Goal: Task Accomplishment & Management: Use online tool/utility

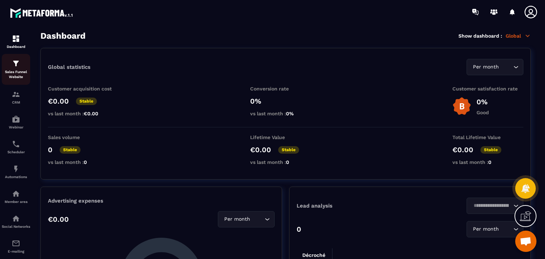
click at [17, 77] on p "Sales Funnel Website" at bounding box center [16, 75] width 28 height 10
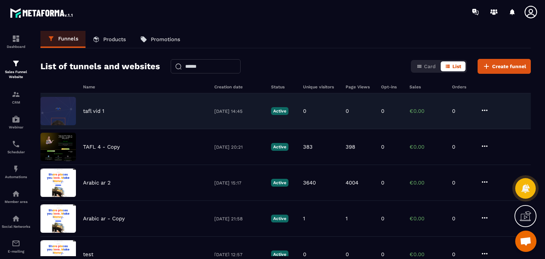
click at [485, 110] on icon at bounding box center [485, 110] width 6 height 1
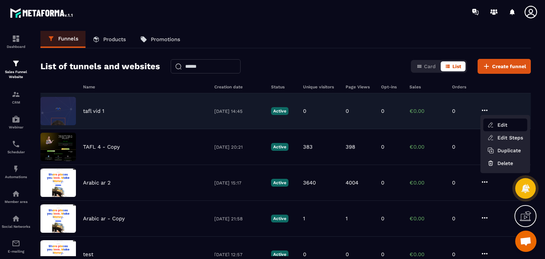
click at [496, 120] on button "Edit" at bounding box center [506, 125] width 44 height 13
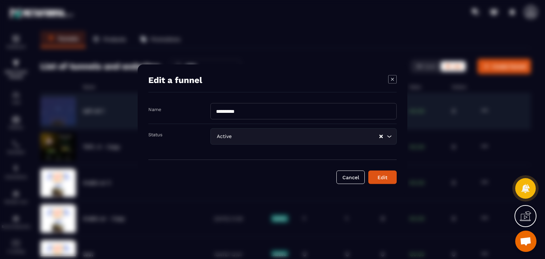
click at [392, 82] on icon "Modal window" at bounding box center [392, 79] width 9 height 9
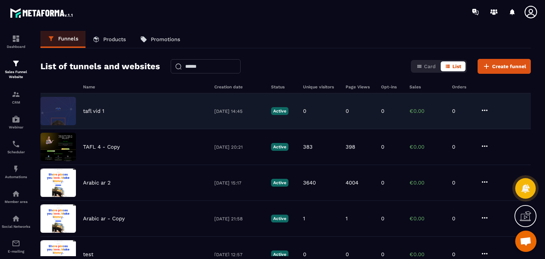
click at [483, 113] on icon at bounding box center [485, 110] width 9 height 9
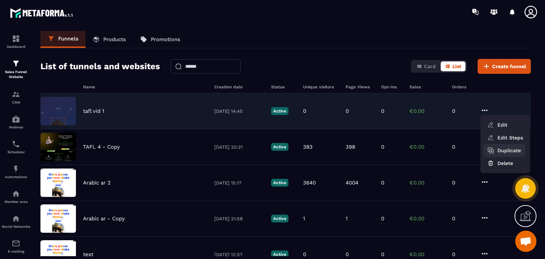
click at [503, 149] on button "Duplicate" at bounding box center [505, 150] width 42 height 13
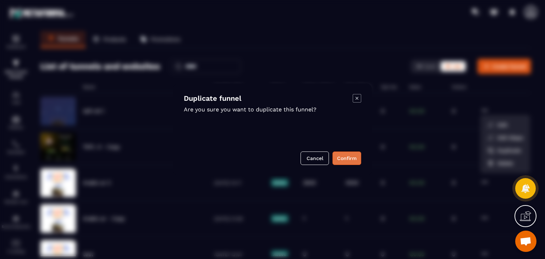
click at [356, 156] on button "Confirm" at bounding box center [347, 158] width 29 height 13
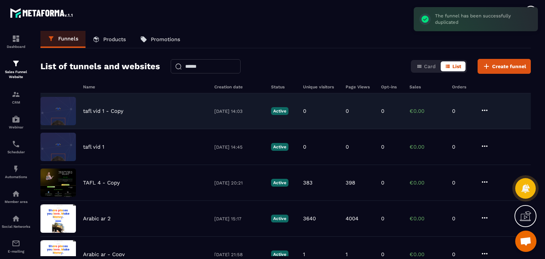
click at [487, 113] on icon at bounding box center [485, 110] width 9 height 9
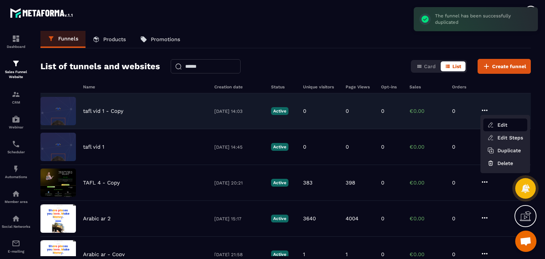
click at [498, 127] on button "Edit" at bounding box center [506, 125] width 44 height 13
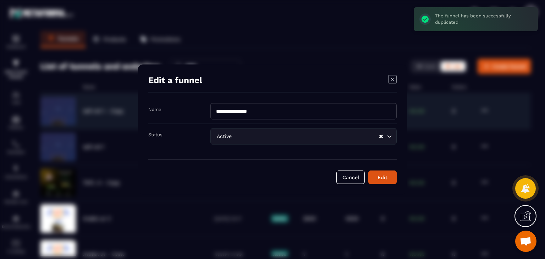
click at [269, 111] on input "**********" at bounding box center [304, 111] width 186 height 16
drag, startPoint x: 269, startPoint y: 111, endPoint x: 207, endPoint y: 113, distance: 62.8
click at [207, 113] on div "**********" at bounding box center [272, 113] width 249 height 21
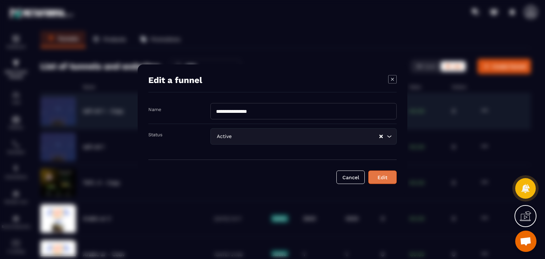
type input "**********"
click at [388, 177] on div "Edit" at bounding box center [382, 177] width 19 height 7
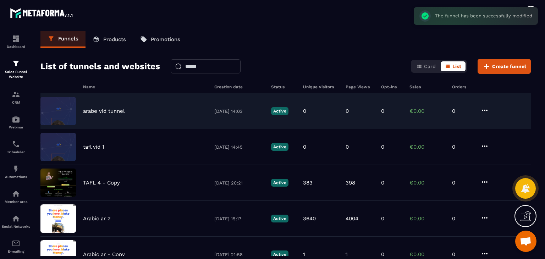
click at [298, 119] on div "arabe vid tunnel [DATE] 14:03 Active 0 0 0 €0.00 0" at bounding box center [285, 111] width 491 height 36
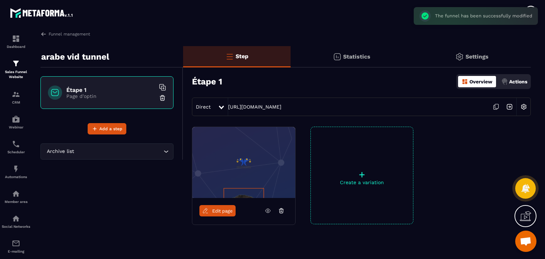
click at [223, 209] on span "Edit page" at bounding box center [222, 210] width 21 height 5
